Goal: Information Seeking & Learning: Check status

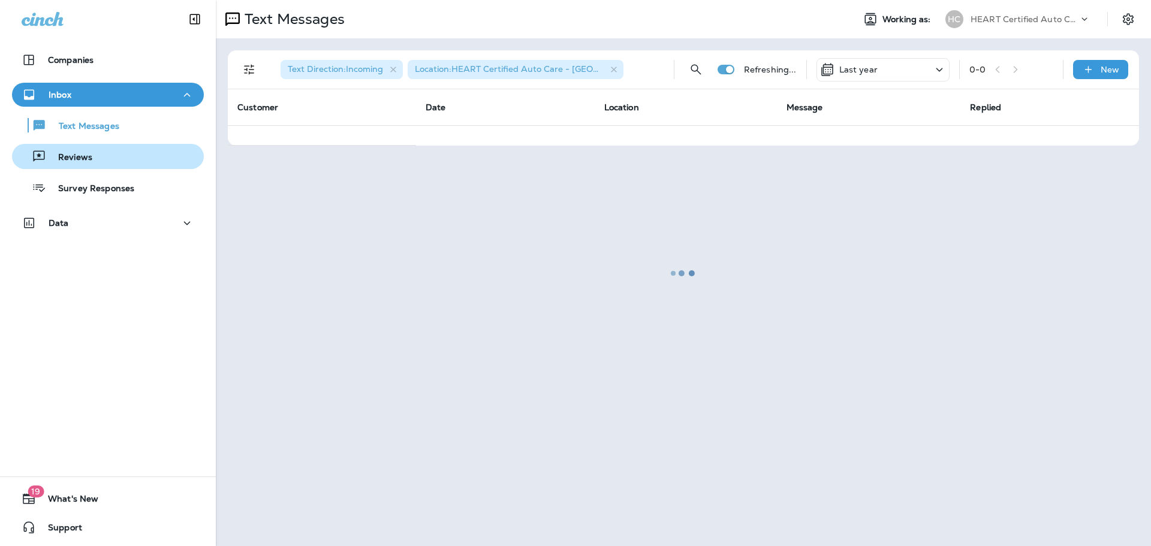
click at [110, 151] on div "Reviews" at bounding box center [108, 156] width 182 height 18
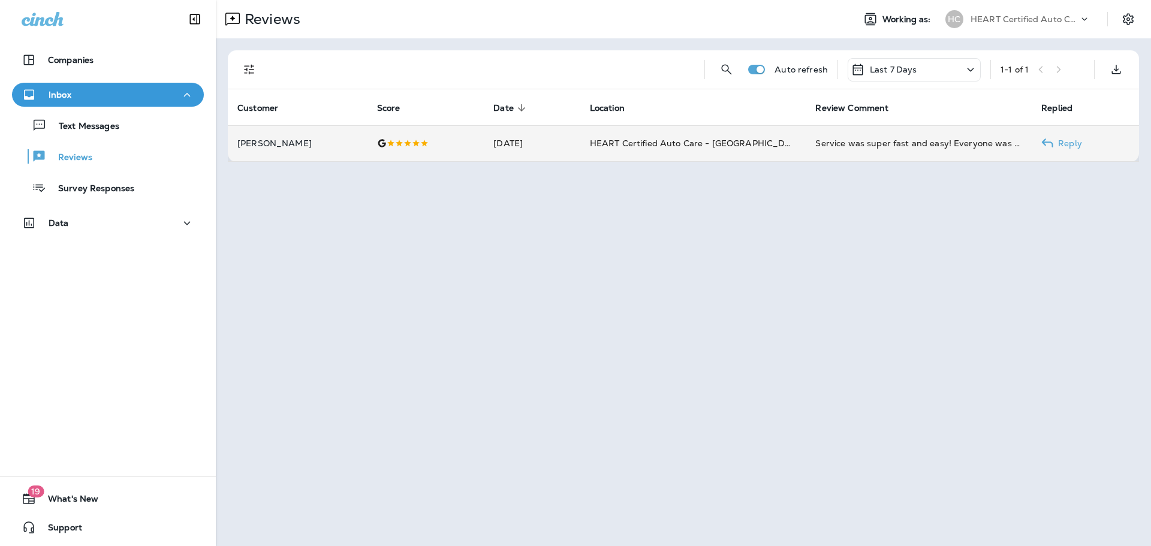
click at [310, 140] on p "[PERSON_NAME]" at bounding box center [297, 143] width 120 height 10
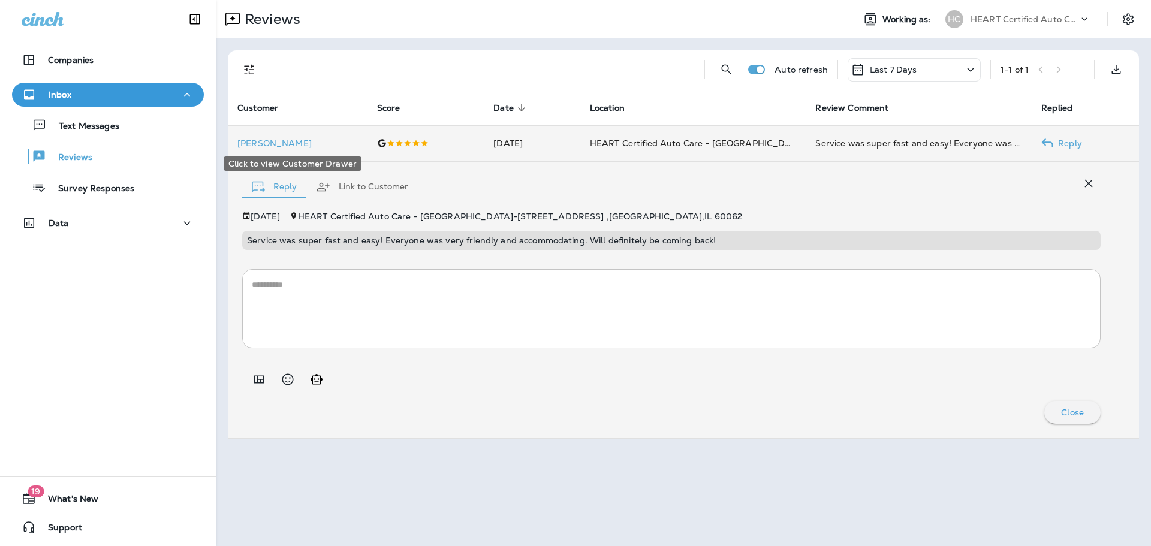
click at [277, 148] on div "Click to view Customer Drawer" at bounding box center [292, 160] width 140 height 24
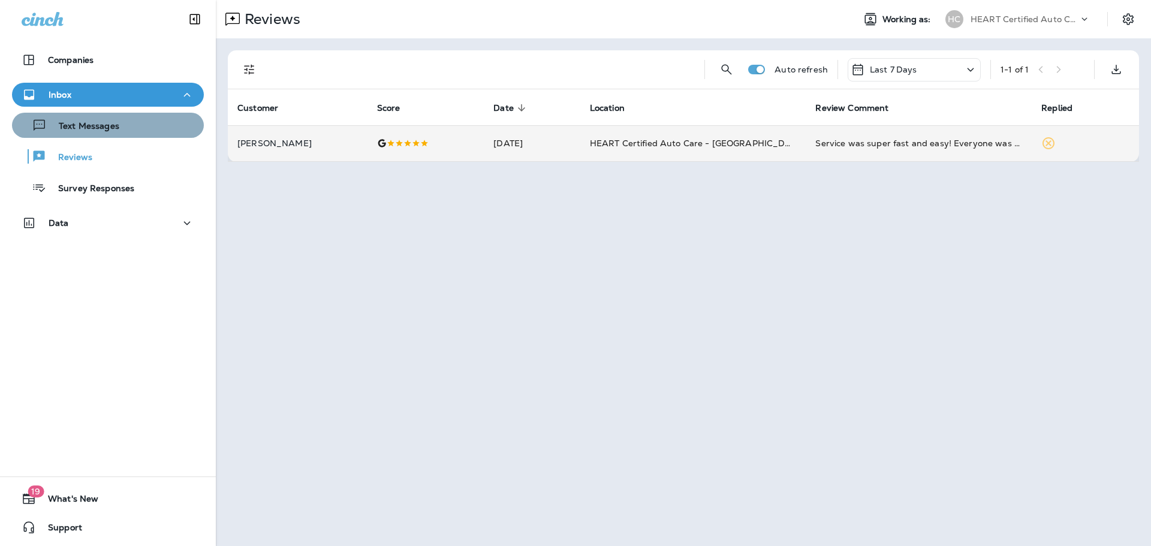
click at [119, 134] on div "Text Messages" at bounding box center [108, 125] width 182 height 18
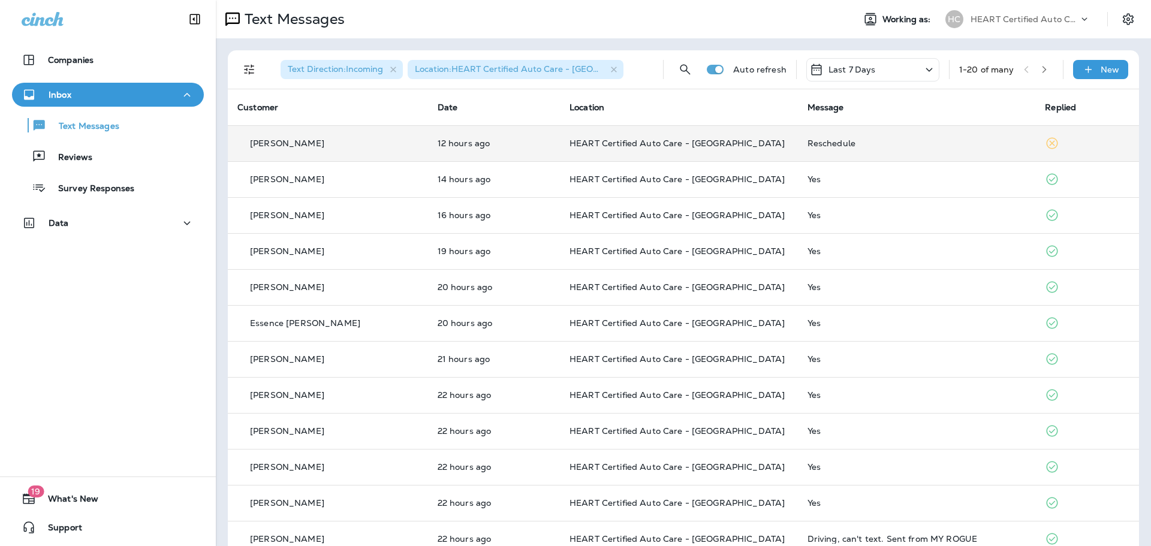
click at [327, 134] on td "[PERSON_NAME]" at bounding box center [328, 143] width 200 height 36
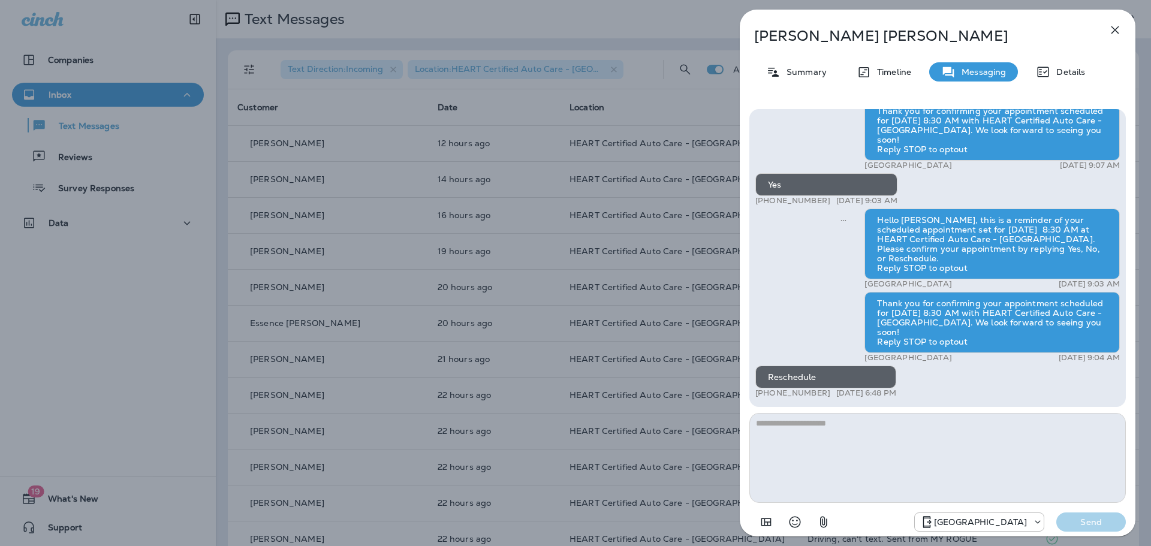
click at [1102, 29] on div "Tony Baskin Summary Timeline Messaging Details Hi Tony! This is Armando, from H…" at bounding box center [937, 277] width 396 height 534
click at [1113, 31] on icon "button" at bounding box center [1115, 30] width 8 height 8
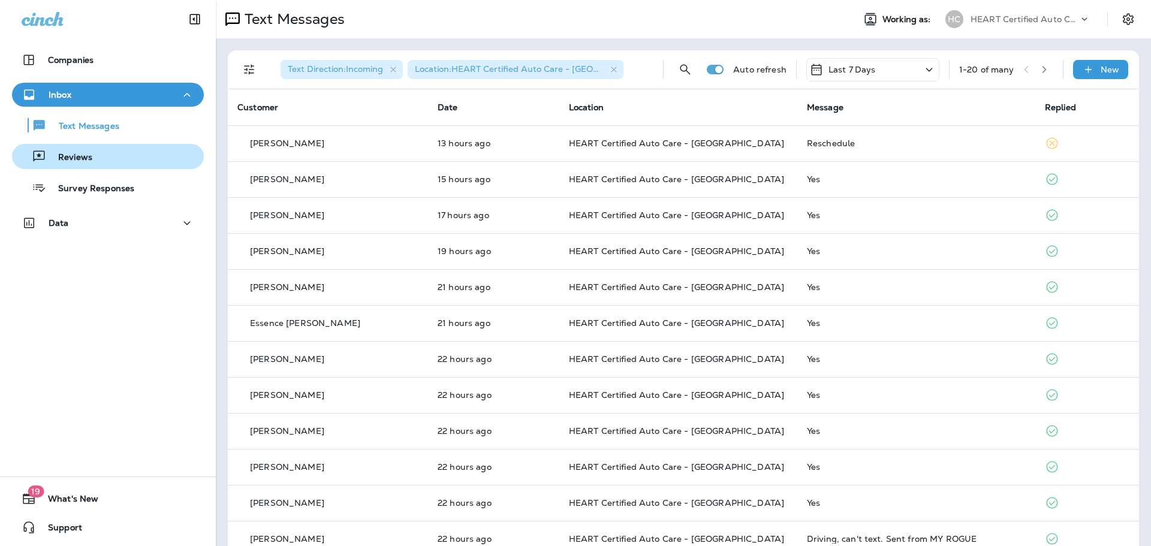
click at [125, 164] on div "Reviews" at bounding box center [108, 156] width 182 height 18
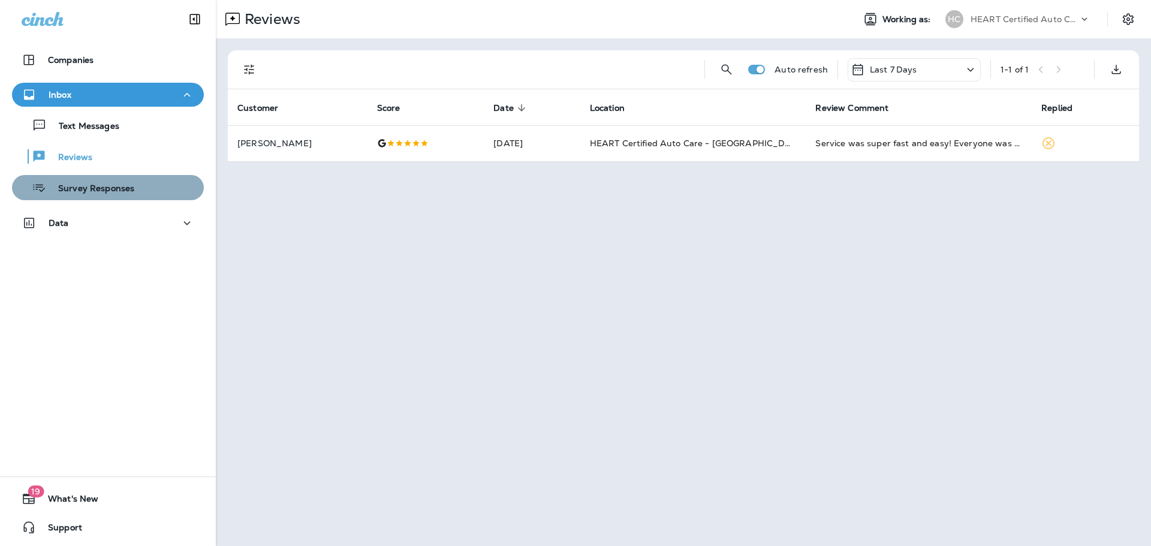
click at [126, 192] on p "Survey Responses" at bounding box center [90, 188] width 88 height 11
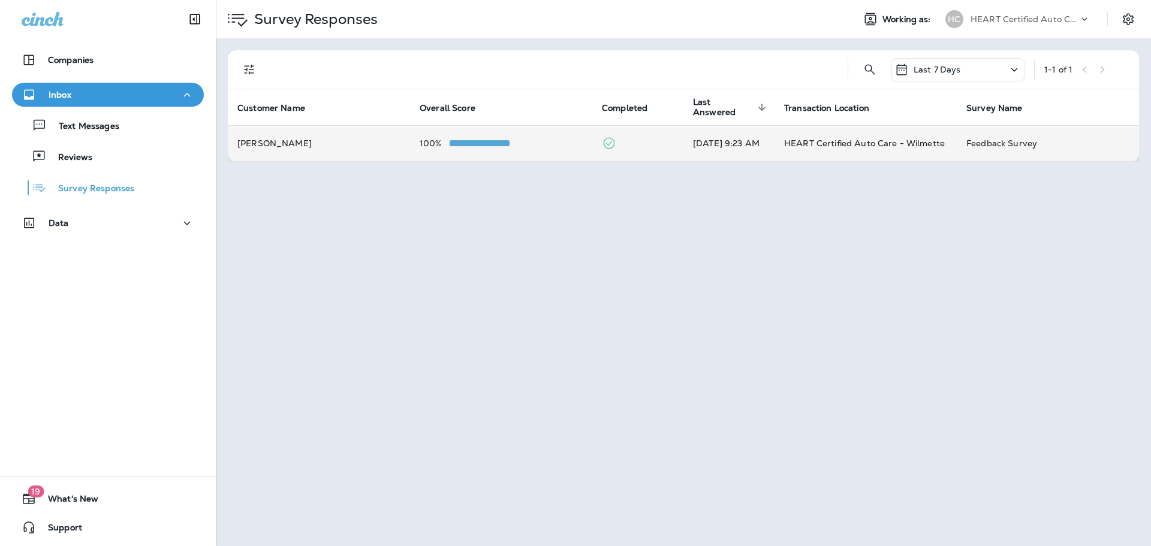
click at [312, 146] on td "[PERSON_NAME]" at bounding box center [319, 143] width 182 height 36
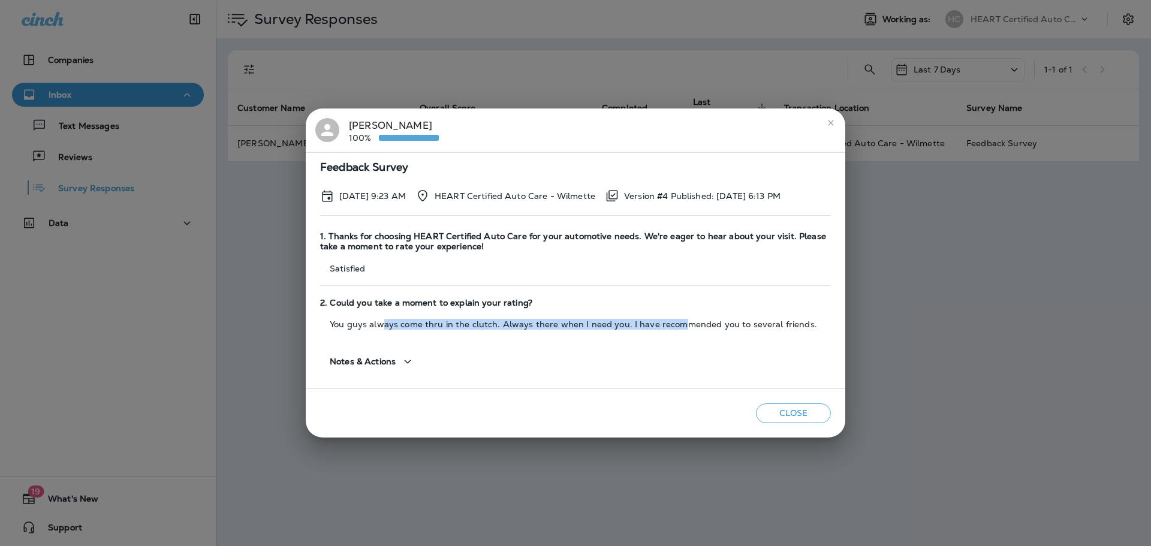
drag, startPoint x: 385, startPoint y: 319, endPoint x: 673, endPoint y: 330, distance: 288.4
click at [673, 330] on div "2. Could you take a moment to explain your rating? You guys always come thru in…" at bounding box center [575, 314] width 511 height 44
click at [829, 126] on icon "close" at bounding box center [831, 123] width 10 height 10
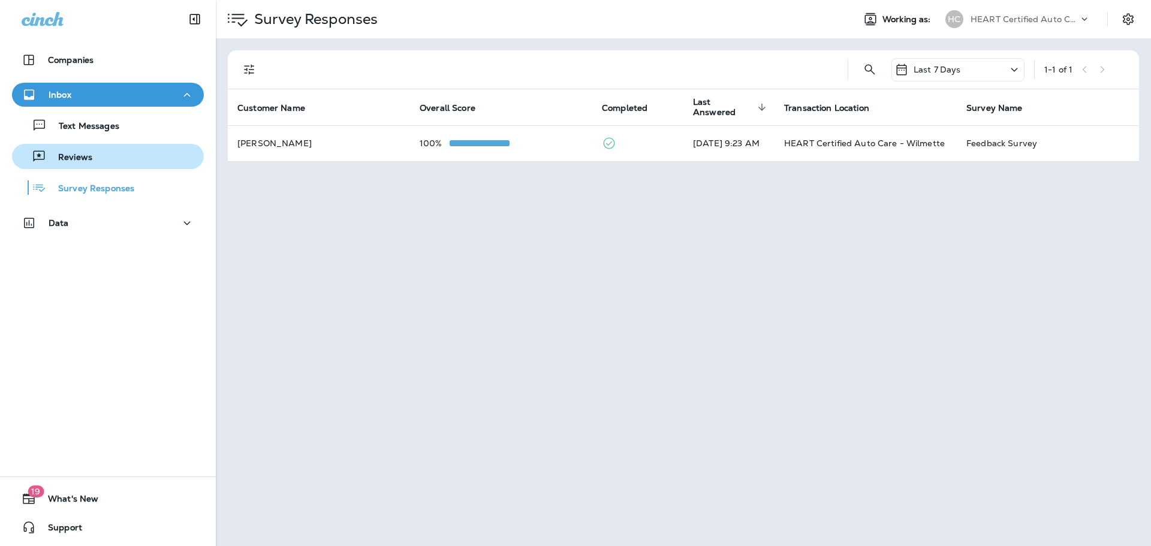
click at [84, 146] on button "Reviews" at bounding box center [108, 156] width 192 height 25
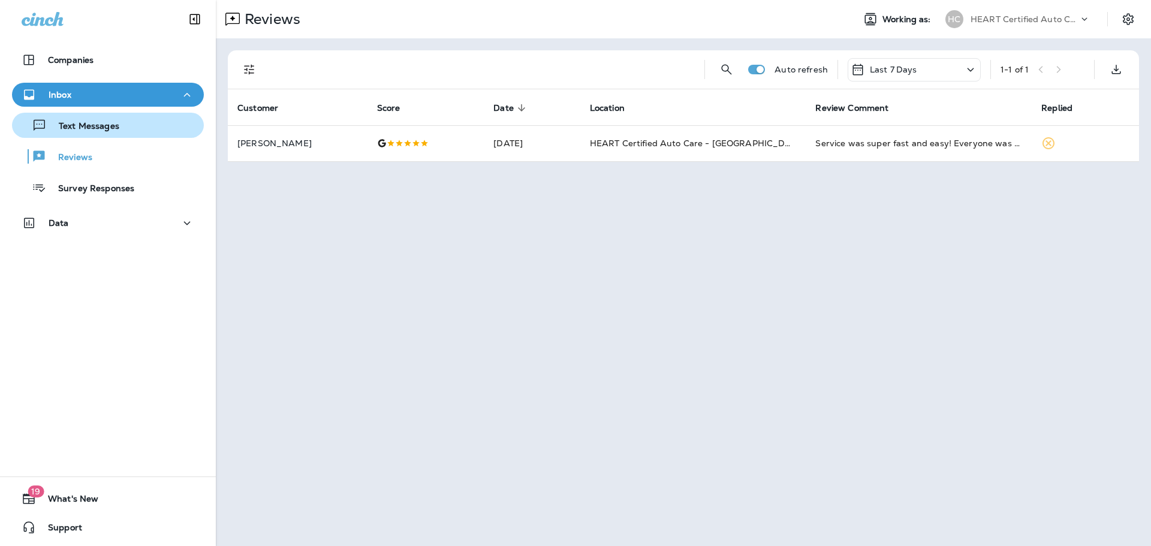
click at [73, 135] on button "Text Messages" at bounding box center [108, 125] width 192 height 25
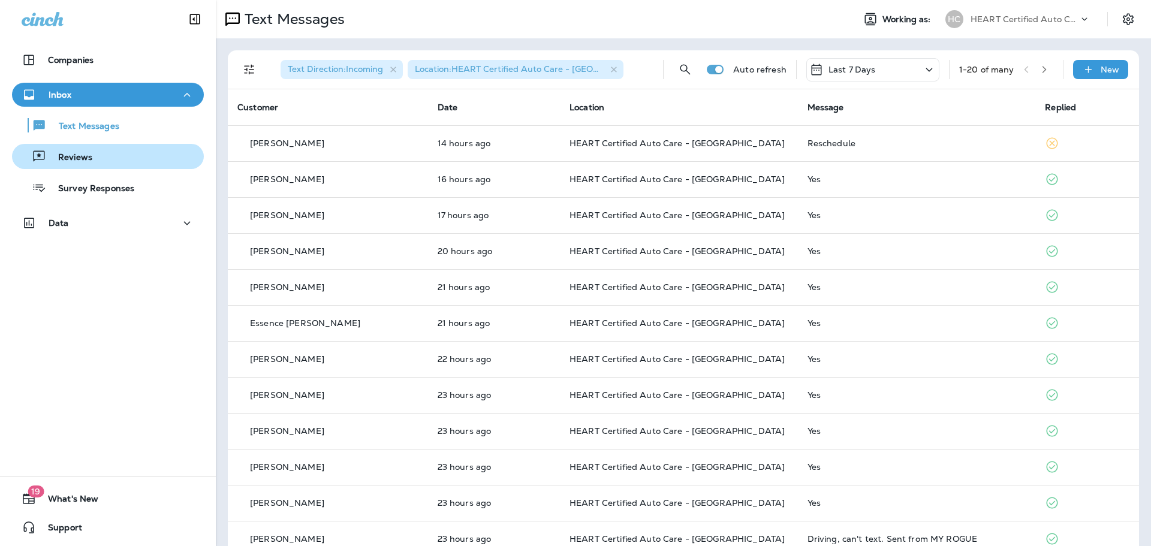
click at [87, 158] on p "Reviews" at bounding box center [69, 157] width 46 height 11
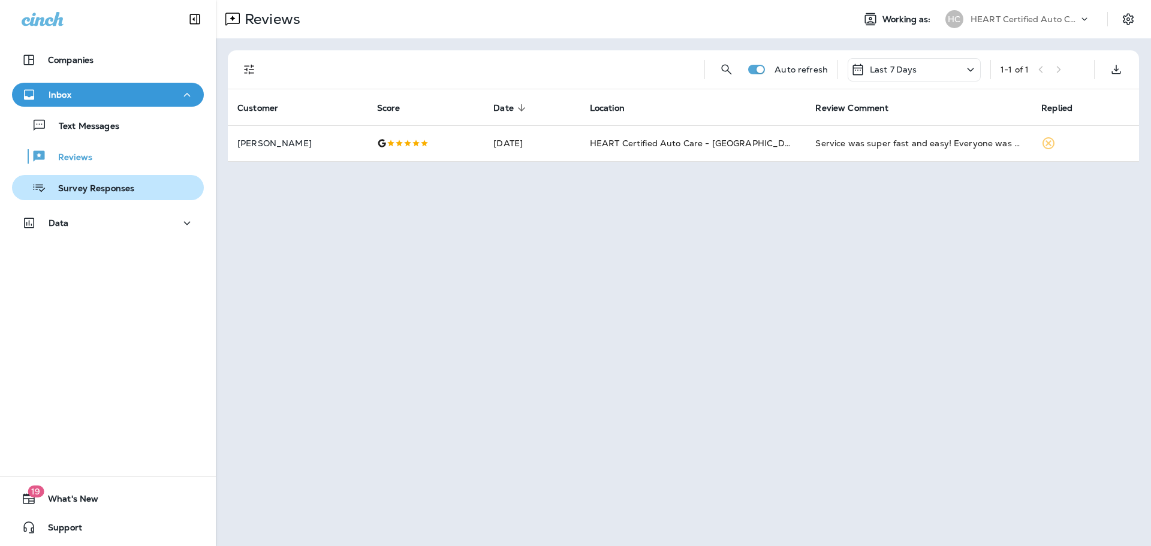
click at [93, 183] on p "Survey Responses" at bounding box center [90, 188] width 88 height 11
